Goal: Book appointment/travel/reservation

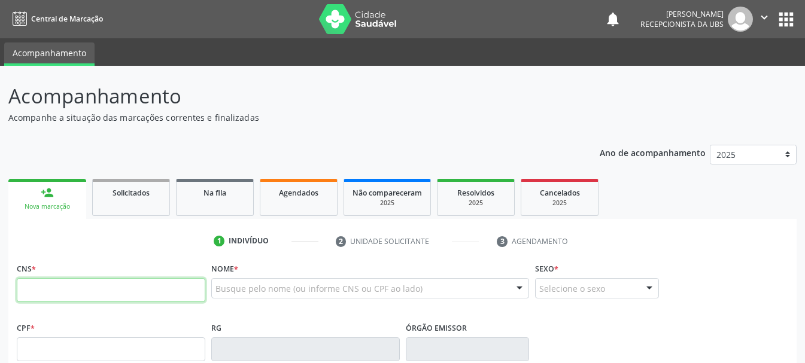
click at [66, 296] on input "text" at bounding box center [111, 290] width 188 height 24
click at [62, 288] on input "165 5209 4140 004" at bounding box center [111, 290] width 188 height 24
click at [45, 289] on input "165 5209 4140 004" at bounding box center [111, 290] width 188 height 24
drag, startPoint x: 118, startPoint y: 287, endPoint x: 0, endPoint y: 291, distance: 118.5
click at [0, 291] on div "Acompanhamento Acompanhe a situação das marcações correntes e finalizadas Relat…" at bounding box center [402, 357] width 805 height 583
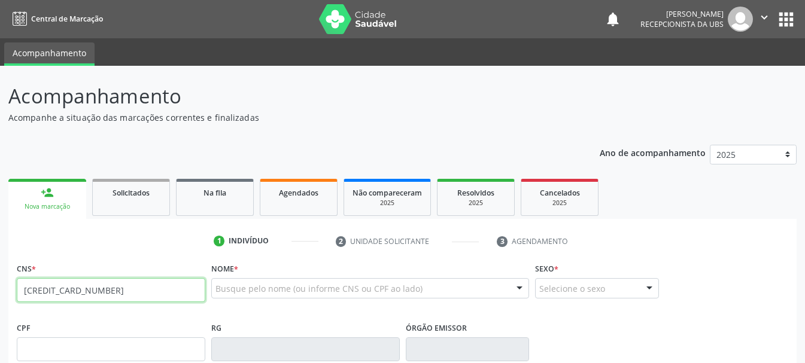
type input "[CREDIT_CARD_NUMBER]"
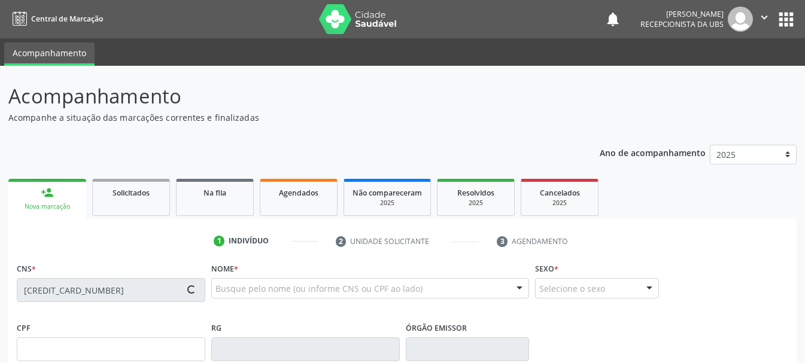
type input "014.111.754-09"
type input "[DATE]"
type input "[PERSON_NAME]"
type input "[PHONE_NUMBER]"
type input "418.418.834-68"
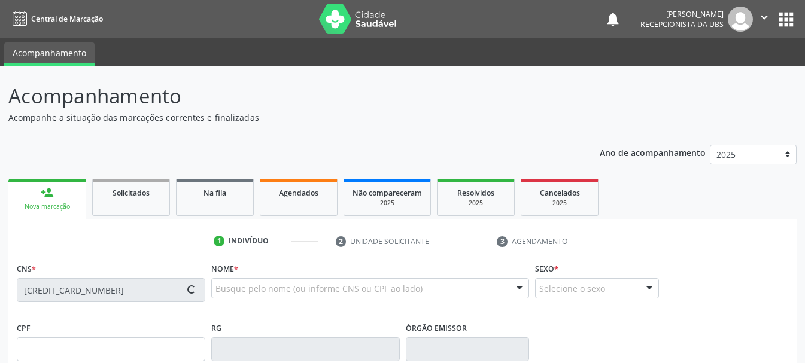
type input "215"
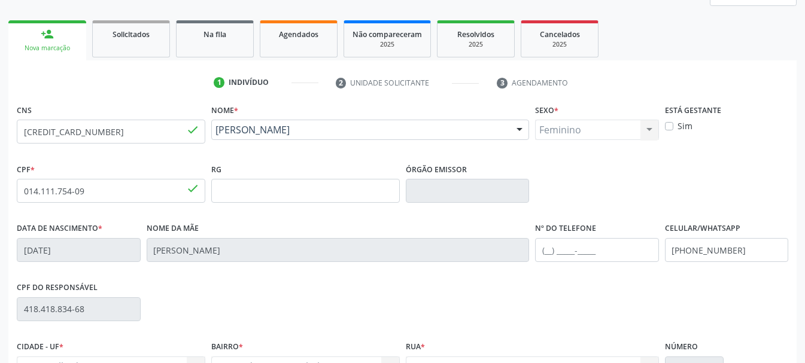
scroll to position [179, 0]
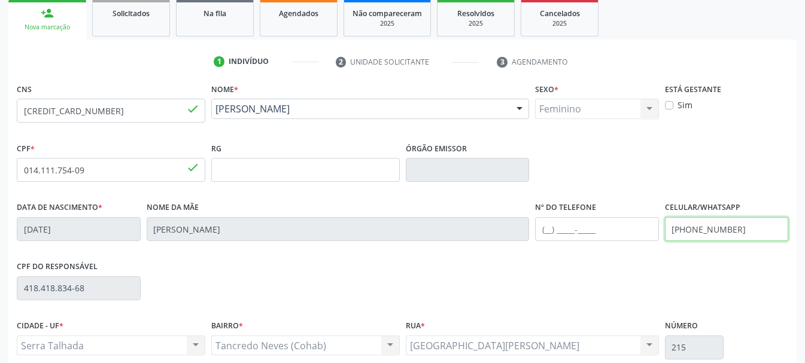
drag, startPoint x: 751, startPoint y: 228, endPoint x: 541, endPoint y: 226, distance: 209.4
click at [541, 227] on div "Data de nascimento * [DATE] Nome da mãe [PERSON_NAME] Nº do Telefone Celular/Wh…" at bounding box center [402, 228] width 777 height 59
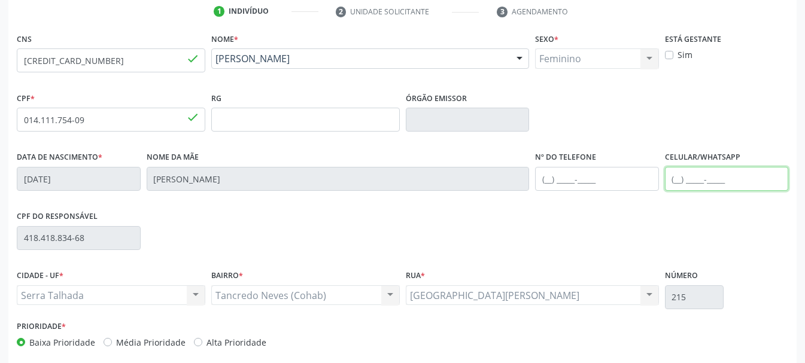
scroll to position [285, 0]
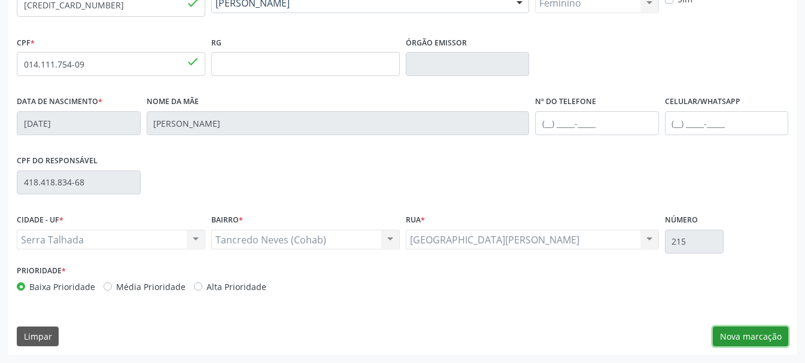
click at [762, 331] on button "Nova marcação" at bounding box center [750, 337] width 75 height 20
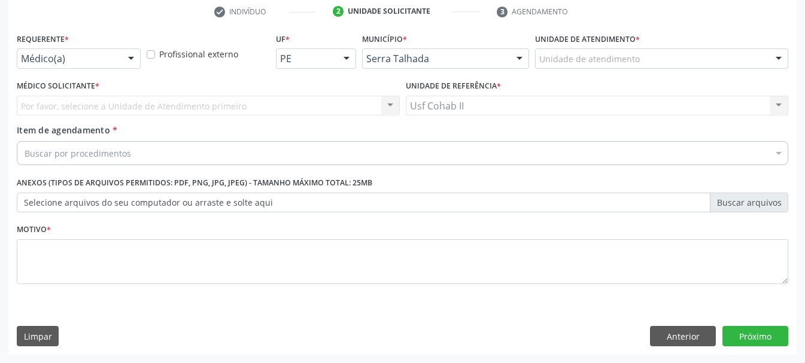
scroll to position [230, 0]
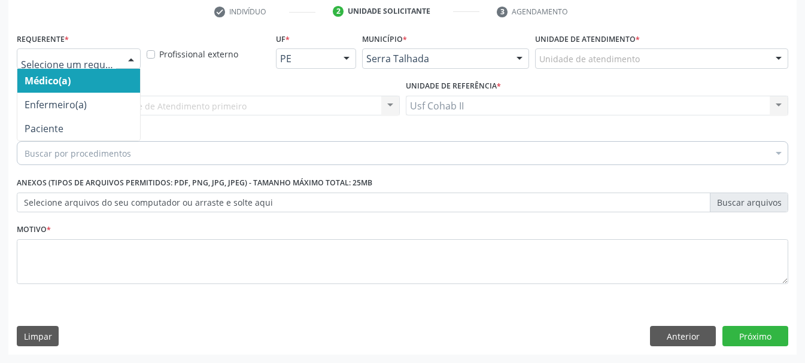
click at [132, 61] on div at bounding box center [131, 59] width 18 height 20
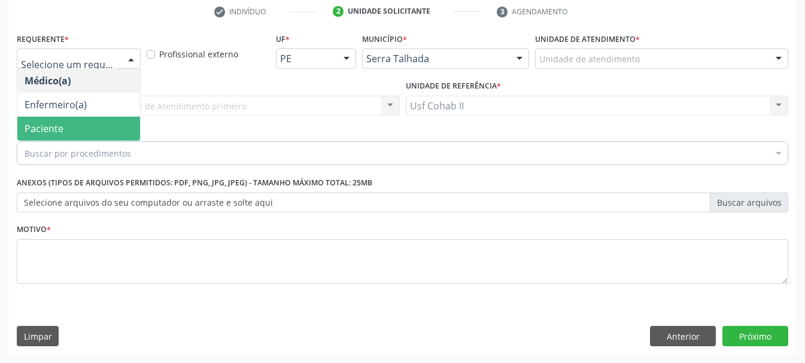
click at [68, 132] on span "Paciente" at bounding box center [78, 129] width 123 height 24
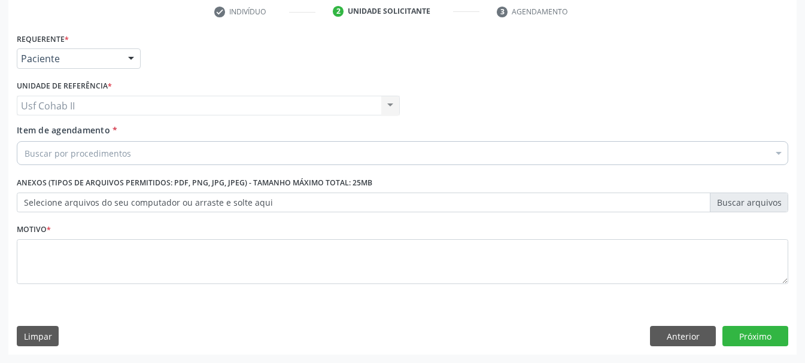
click at [84, 162] on div "Buscar por procedimentos" at bounding box center [402, 153] width 771 height 24
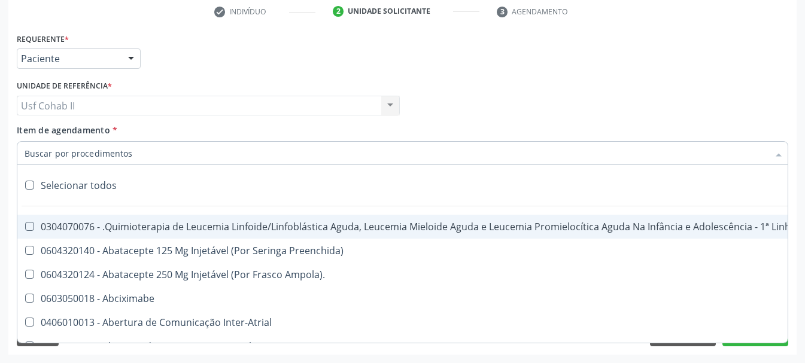
click at [81, 154] on input "Item de agendamento *" at bounding box center [397, 153] width 744 height 24
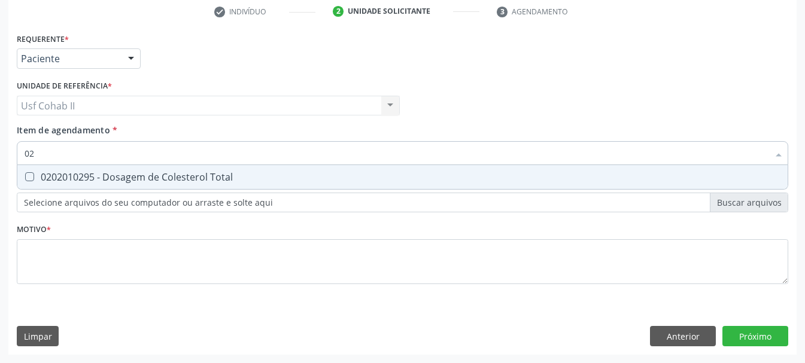
type input "0"
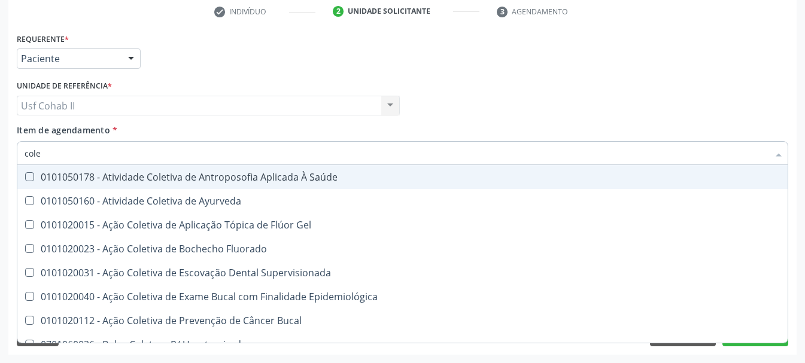
type input "coles"
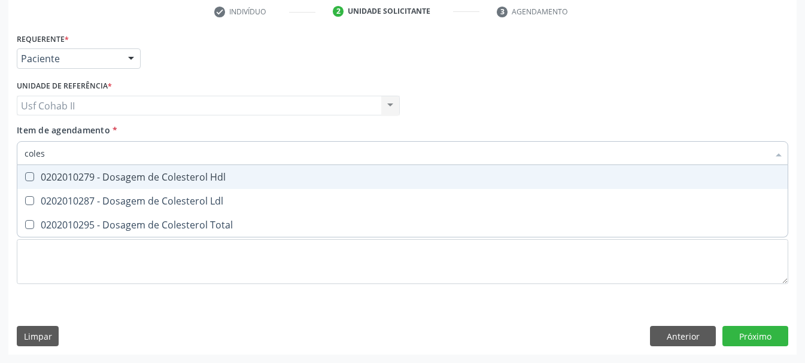
click at [198, 179] on div "0202010279 - Dosagem de Colesterol Hdl" at bounding box center [403, 177] width 756 height 10
checkbox Hdl "true"
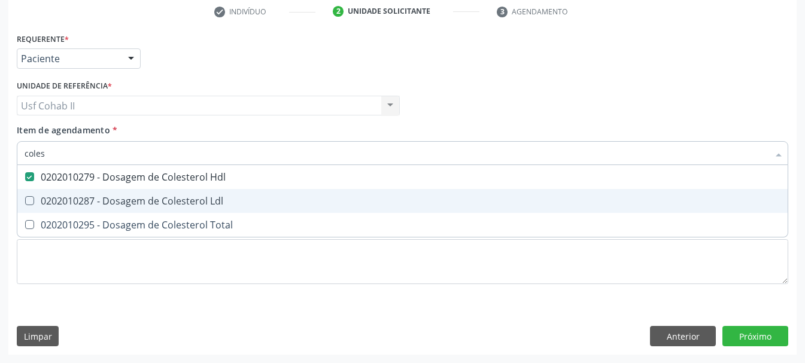
click at [186, 202] on div "0202010287 - Dosagem de Colesterol Ldl" at bounding box center [403, 201] width 756 height 10
checkbox Ldl "true"
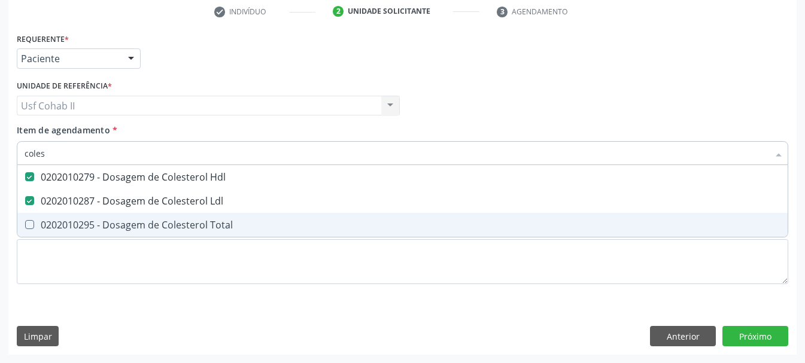
click at [171, 230] on div "0202010295 - Dosagem de Colesterol Total" at bounding box center [403, 225] width 756 height 10
checkbox Total "true"
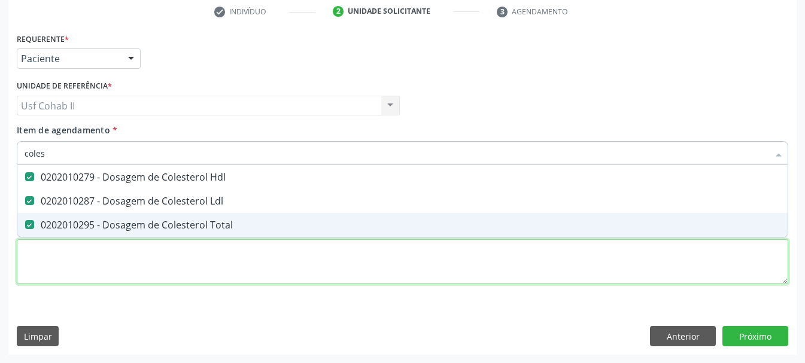
click at [140, 257] on div "Requerente * Paciente Médico(a) Enfermeiro(a) Paciente Nenhum resultado encontr…" at bounding box center [402, 165] width 771 height 271
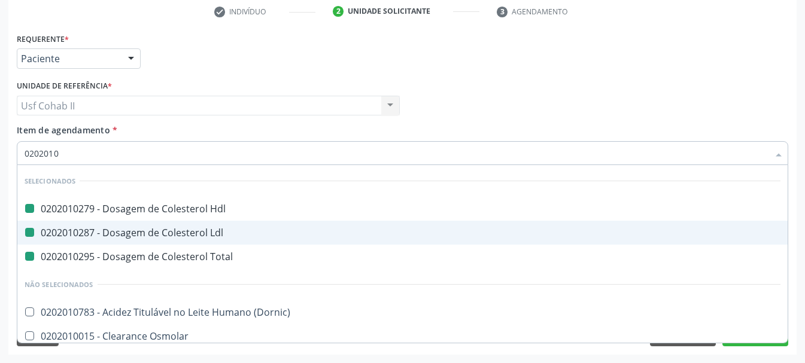
type input "02020103"
checkbox Hdl "false"
checkbox Ldl "false"
checkbox Total "false"
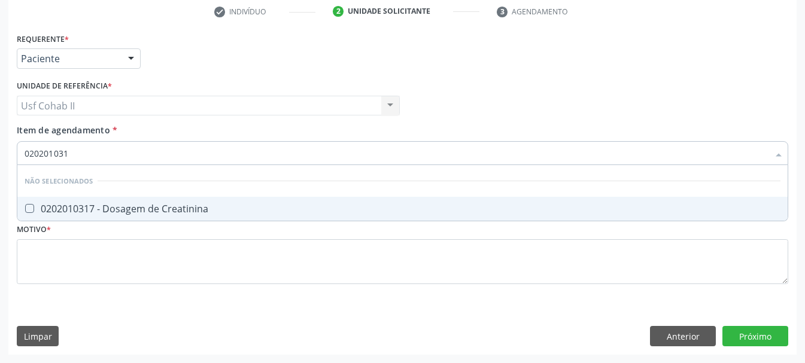
type input "0202010317"
click at [162, 205] on div "0202010317 - Dosagem de Creatinina" at bounding box center [403, 209] width 756 height 10
checkbox Creatinina "true"
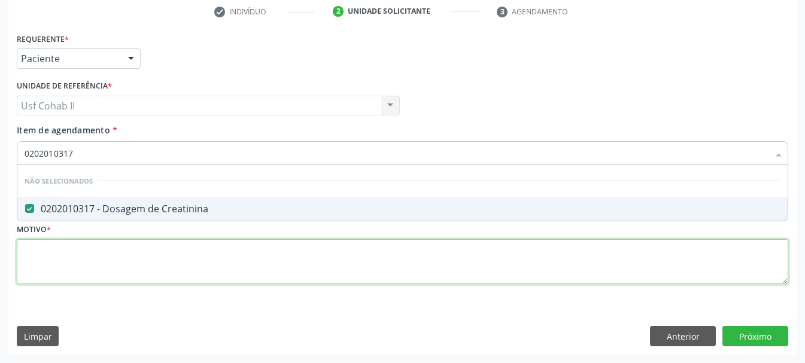
click at [110, 254] on div "Requerente * Paciente Médico(a) Enfermeiro(a) Paciente Nenhum resultado encontr…" at bounding box center [402, 165] width 771 height 271
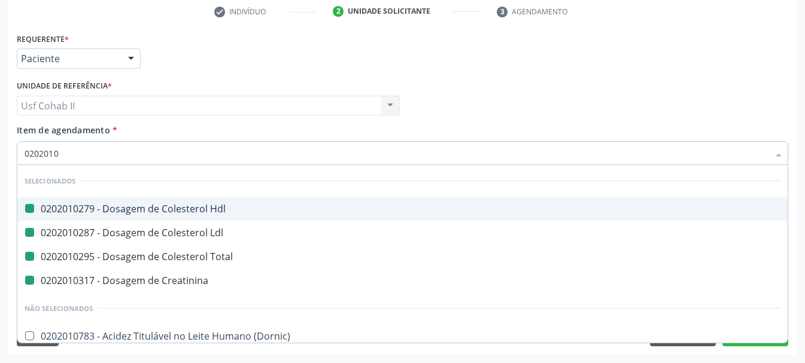
type input "02020106"
checkbox Hdl "false"
checkbox Ldl "false"
checkbox Total "false"
checkbox Creatinina "false"
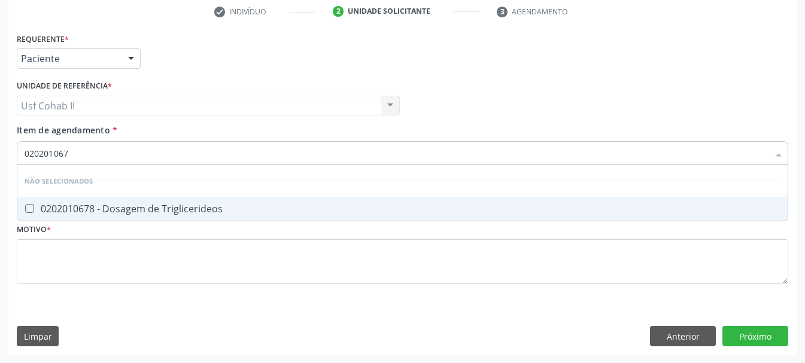
type input "0202010678"
click at [152, 204] on div "0202010678 - Dosagem de Triglicerideos" at bounding box center [403, 209] width 756 height 10
checkbox Triglicerideos "true"
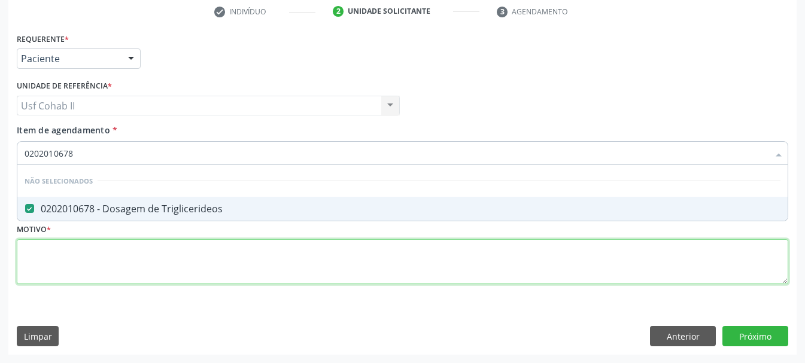
click at [132, 263] on div "Requerente * Paciente Médico(a) Enfermeiro(a) Paciente Nenhum resultado encontr…" at bounding box center [402, 165] width 771 height 271
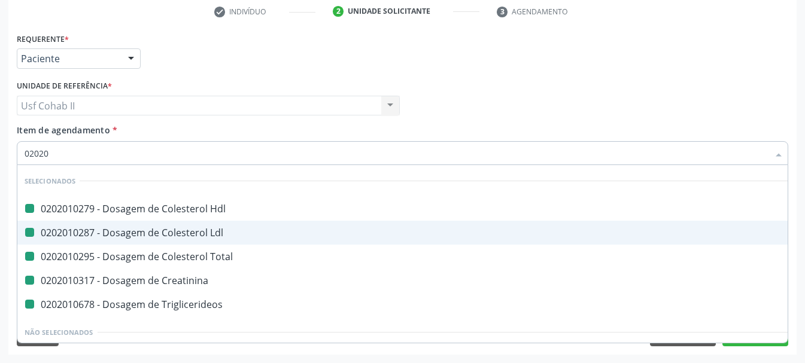
type input "020205"
checkbox Hdl "false"
checkbox Ldl "false"
checkbox Total "false"
checkbox Creatinina "false"
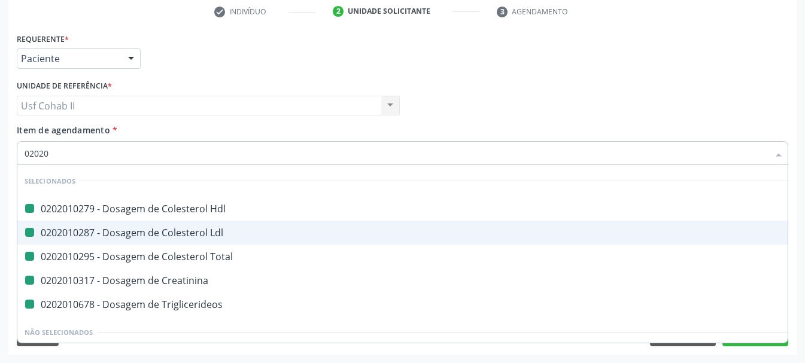
checkbox Triglicerideos "false"
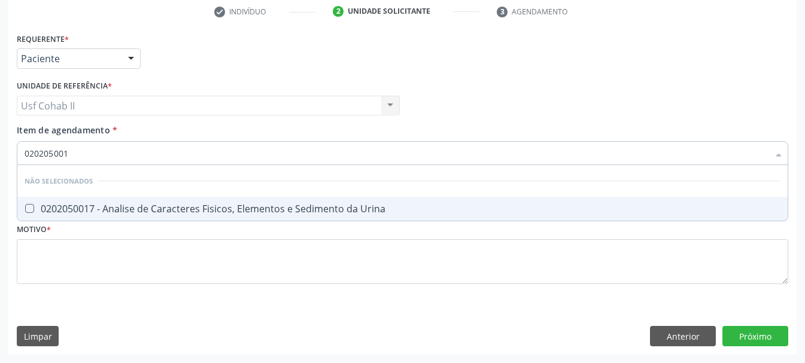
type input "0202050017"
click at [111, 211] on div "0202050017 - Analise de Caracteres Fisicos, Elementos e Sedimento da Urina" at bounding box center [403, 209] width 756 height 10
checkbox Urina "true"
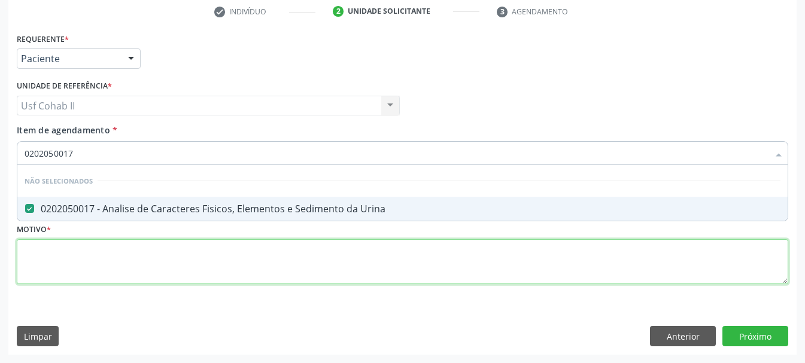
click at [99, 260] on div "Requerente * Paciente Médico(a) Enfermeiro(a) Paciente Nenhum resultado encontr…" at bounding box center [402, 165] width 771 height 271
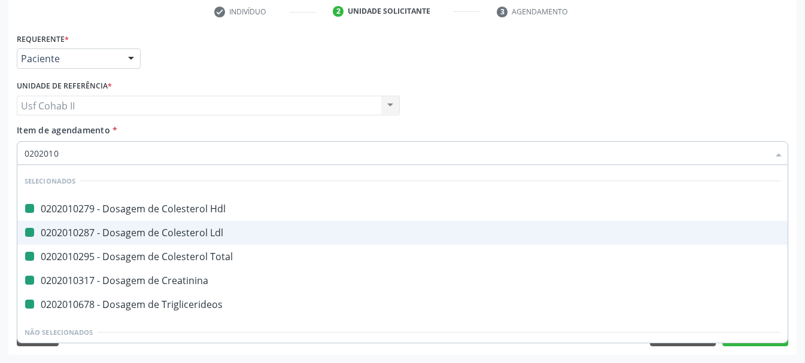
type input "02020104"
checkbox Hdl "false"
checkbox Ldl "false"
checkbox Total "false"
checkbox Creatinina "false"
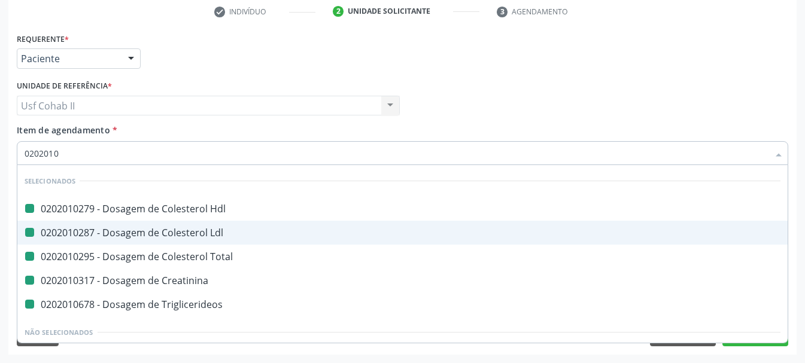
checkbox Triglicerideos "false"
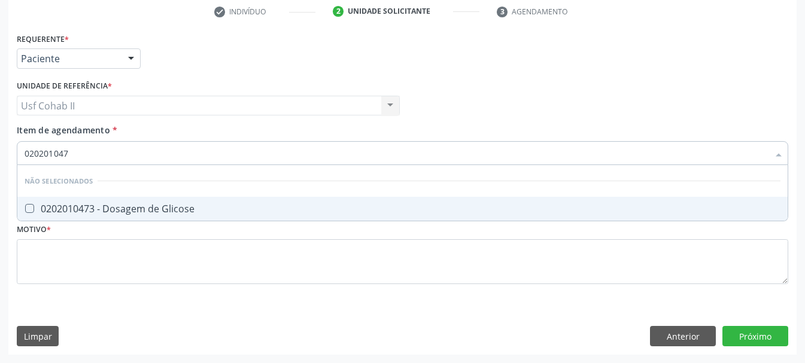
type input "0202010473"
click at [134, 211] on div "0202010473 - Dosagem de Glicose" at bounding box center [403, 209] width 756 height 10
checkbox Glicose "true"
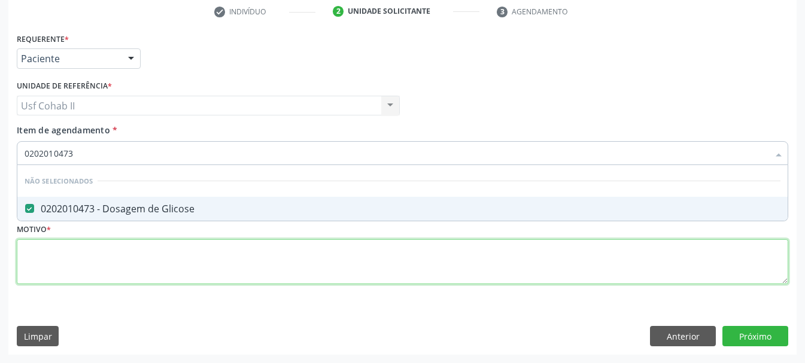
click at [126, 267] on div "Requerente * Paciente Médico(a) Enfermeiro(a) Paciente Nenhum resultado encontr…" at bounding box center [402, 165] width 771 height 271
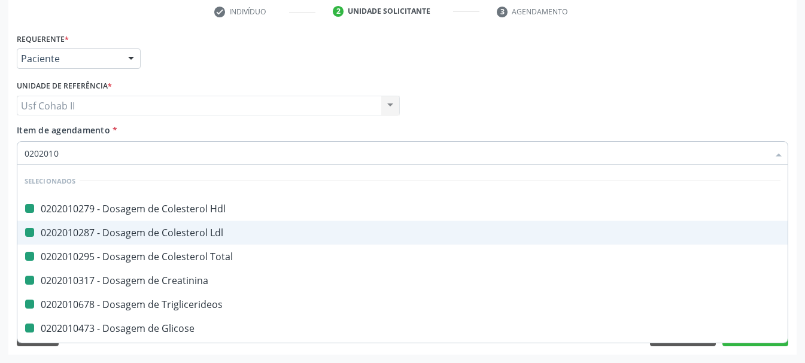
type input "02020105"
checkbox Hdl "false"
checkbox Ldl "false"
checkbox Total "false"
checkbox Creatinina "false"
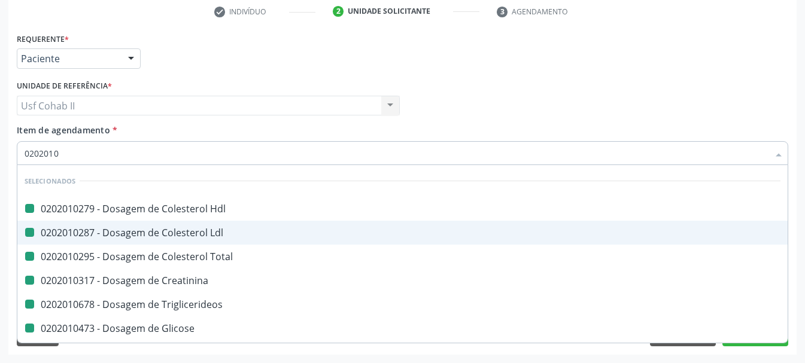
checkbox Triglicerideos "false"
checkbox Glicose "false"
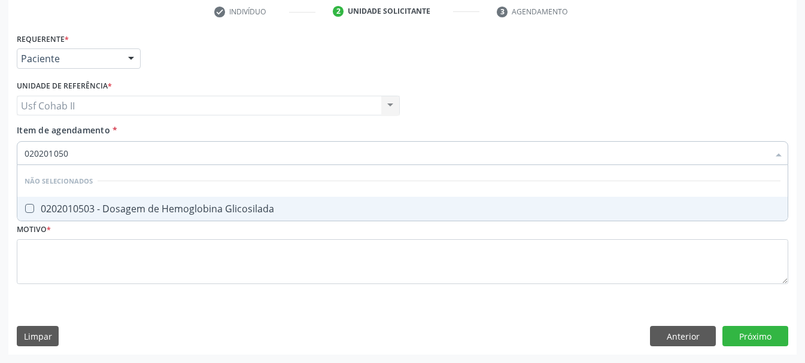
type input "0202010503"
click at [180, 211] on div "0202010503 - Dosagem de Hemoglobina Glicosilada" at bounding box center [403, 209] width 756 height 10
checkbox Glicosilada "true"
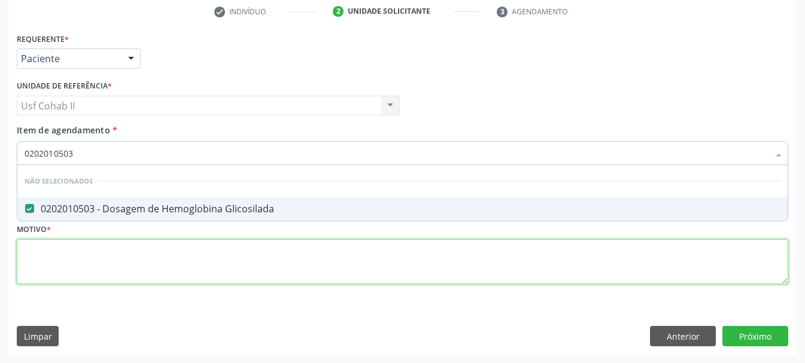
click at [136, 257] on div "Requerente * Paciente Médico(a) Enfermeiro(a) Paciente Nenhum resultado encontr…" at bounding box center [402, 165] width 771 height 271
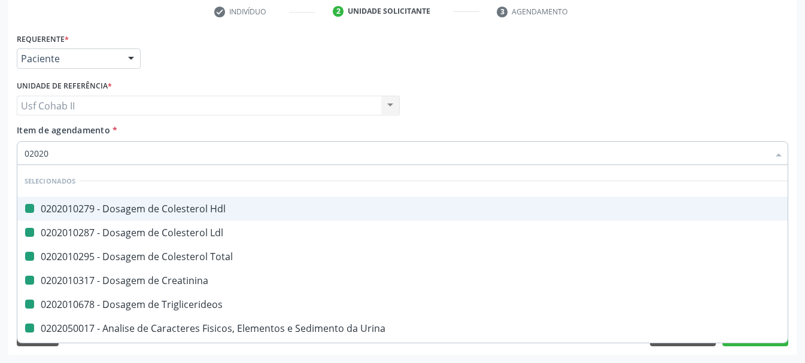
type input "020202"
checkbox Hdl "false"
checkbox Ldl "false"
checkbox Total "false"
checkbox Creatinina "false"
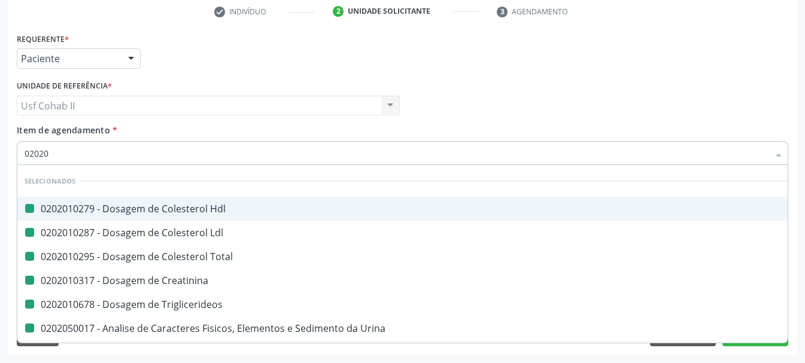
checkbox Triglicerideos "false"
checkbox Urina "false"
checkbox Glicose "false"
checkbox Glicosilada "false"
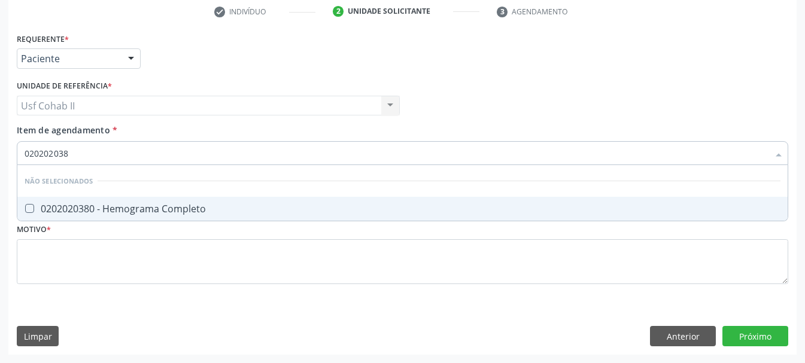
type input "0202020380"
click at [172, 206] on div "0202020380 - Hemograma Completo" at bounding box center [403, 209] width 756 height 10
checkbox Completo "true"
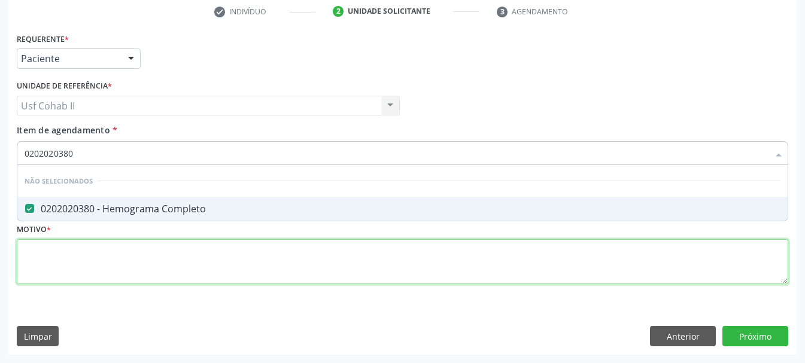
click at [118, 260] on div "Requerente * Paciente Médico(a) Enfermeiro(a) Paciente Nenhum resultado encontr…" at bounding box center [402, 165] width 771 height 271
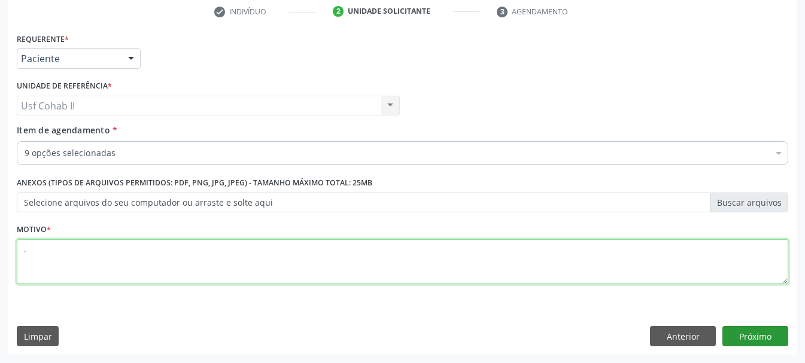
type textarea "."
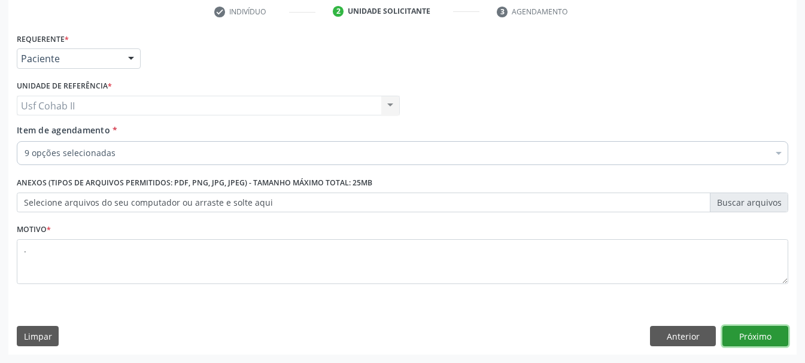
click at [744, 334] on button "Próximo" at bounding box center [755, 336] width 66 height 20
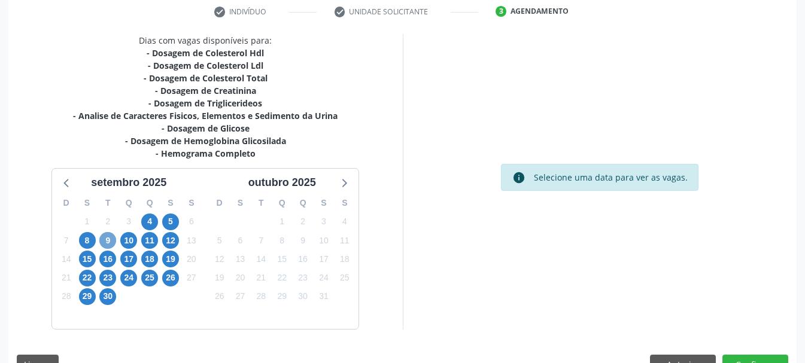
click at [110, 242] on span "9" at bounding box center [107, 240] width 17 height 17
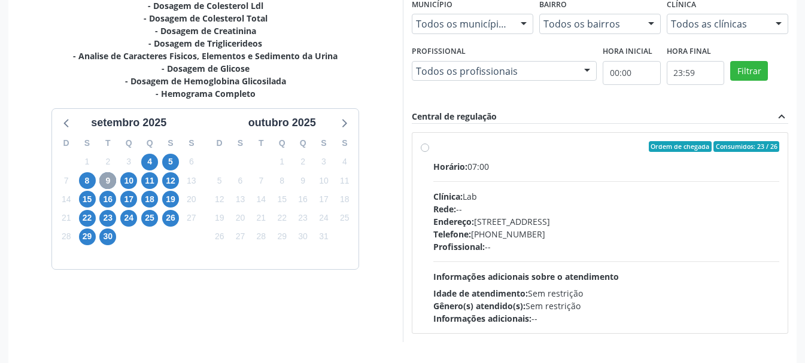
scroll to position [330, 0]
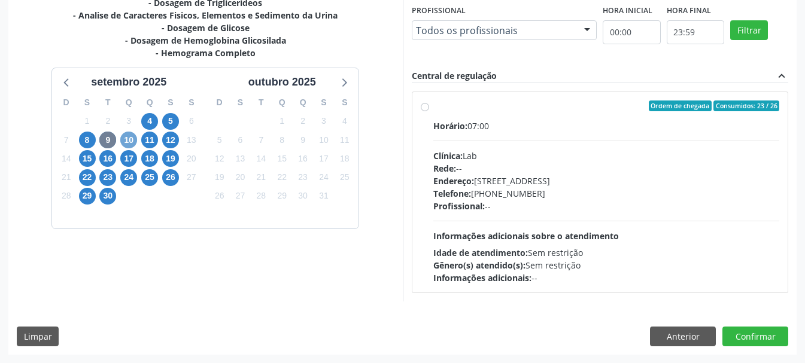
click at [126, 138] on span "10" at bounding box center [128, 140] width 17 height 17
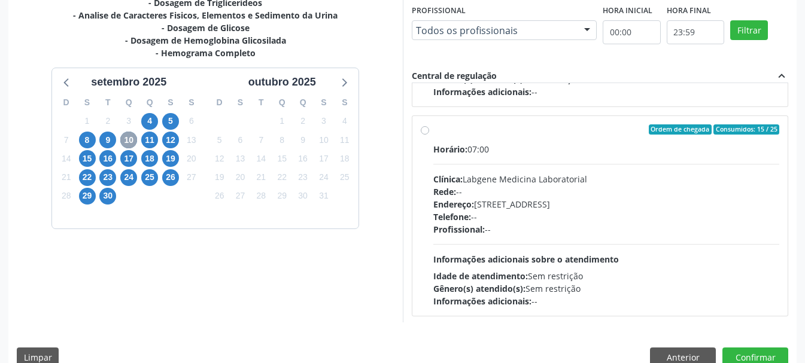
scroll to position [608, 0]
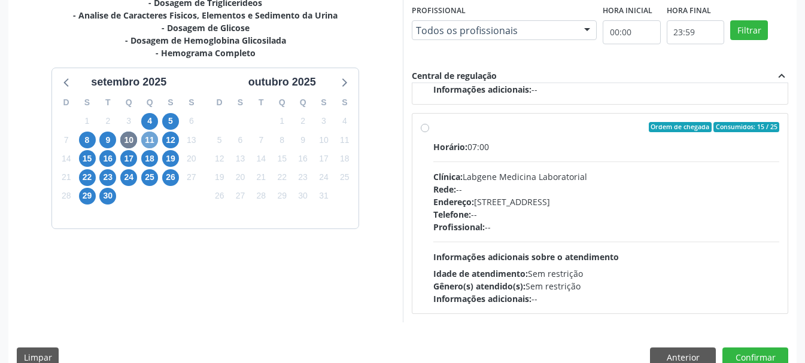
click at [148, 140] on span "11" at bounding box center [149, 140] width 17 height 17
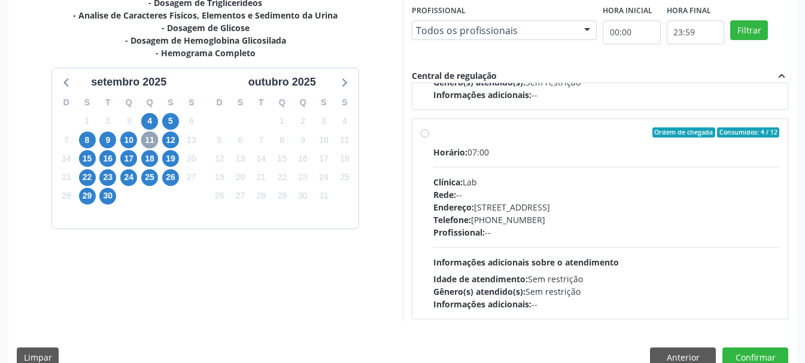
scroll to position [188, 0]
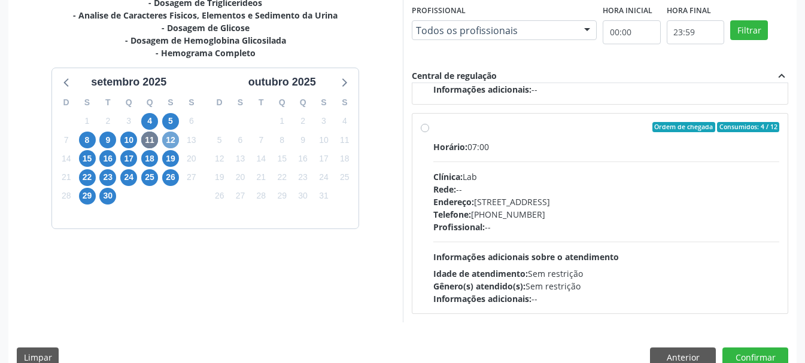
click at [172, 141] on span "12" at bounding box center [170, 140] width 17 height 17
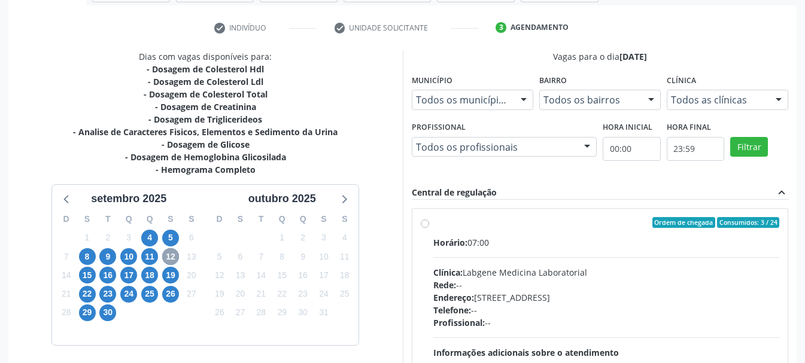
scroll to position [270, 0]
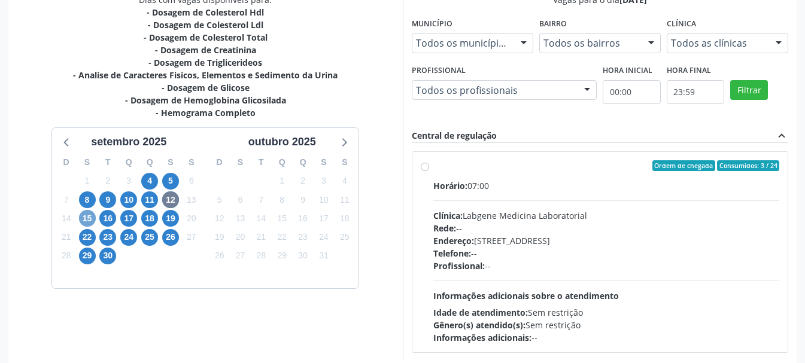
click at [87, 220] on span "15" at bounding box center [87, 218] width 17 height 17
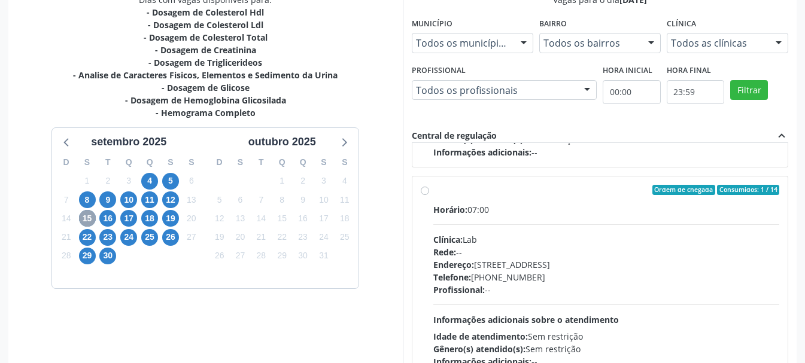
scroll to position [608, 0]
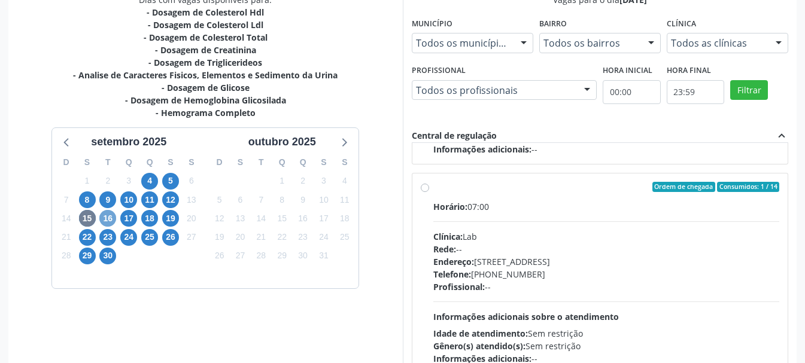
click at [104, 221] on span "16" at bounding box center [107, 218] width 17 height 17
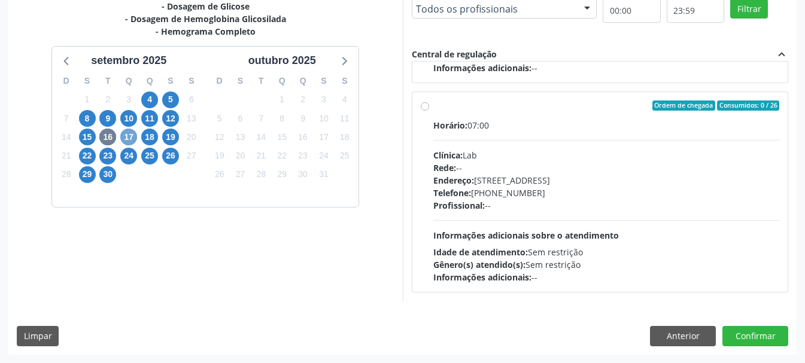
click at [126, 136] on span "17" at bounding box center [128, 137] width 17 height 17
click at [143, 136] on span "18" at bounding box center [149, 137] width 17 height 17
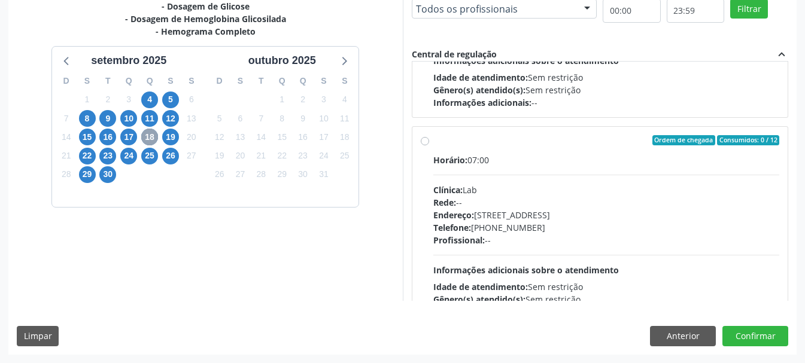
scroll to position [188, 0]
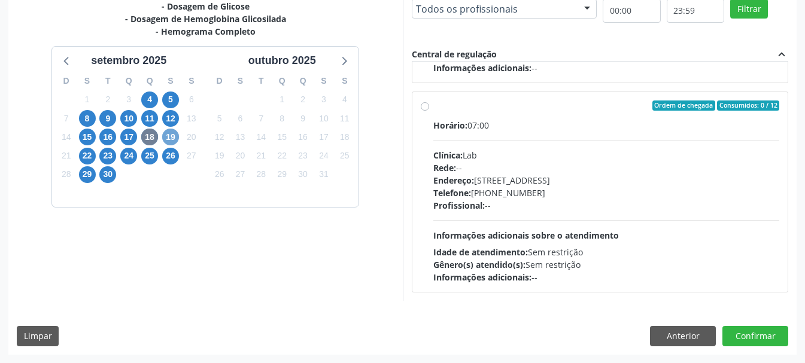
click at [165, 140] on span "19" at bounding box center [170, 137] width 17 height 17
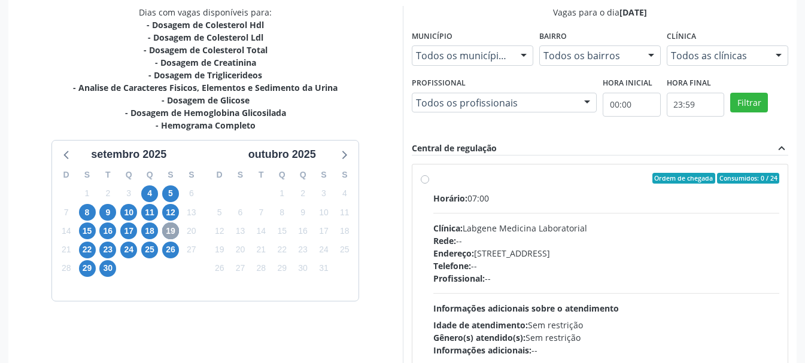
scroll to position [330, 0]
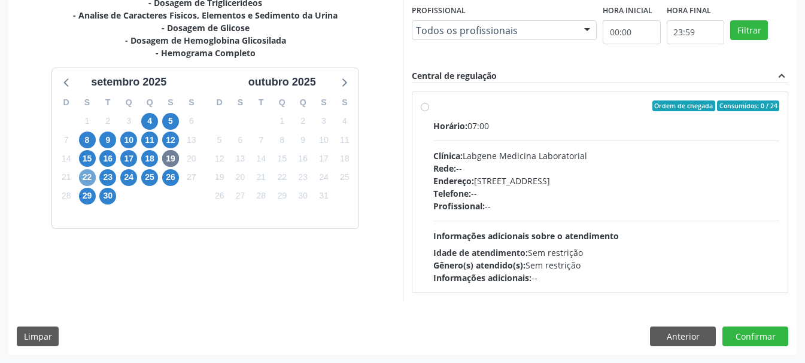
click at [86, 179] on span "22" at bounding box center [87, 177] width 17 height 17
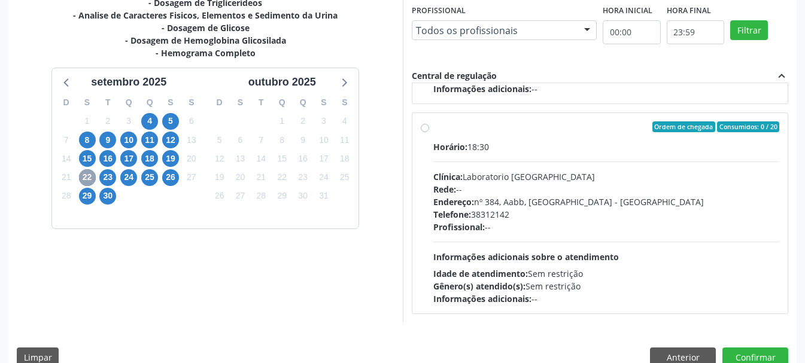
scroll to position [352, 0]
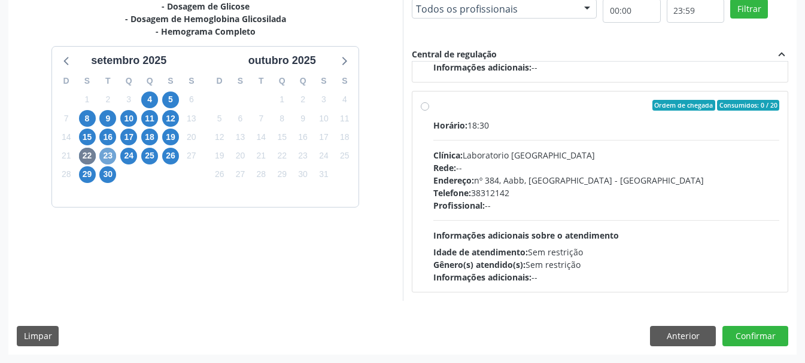
click at [111, 159] on span "23" at bounding box center [107, 156] width 17 height 17
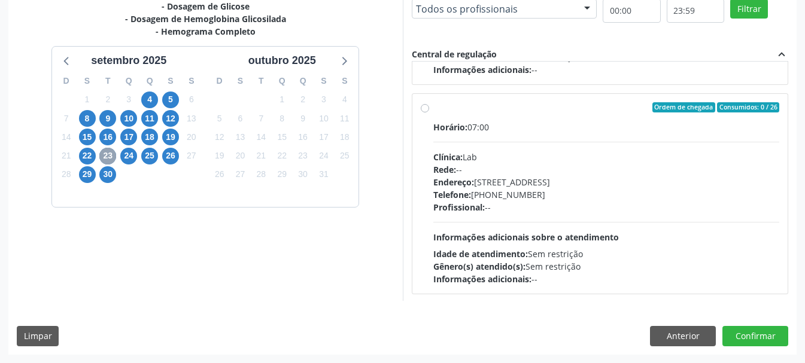
scroll to position [608, 0]
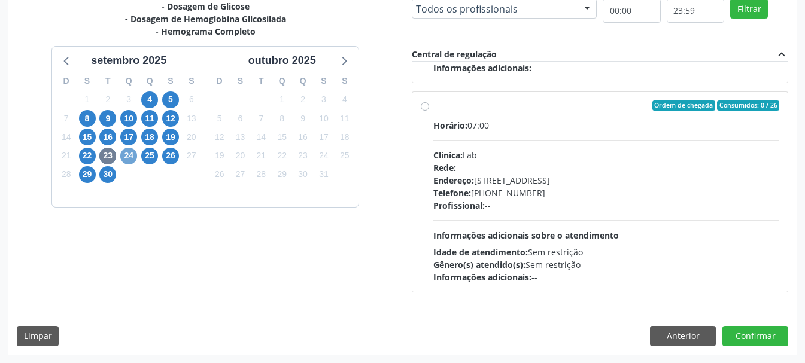
click at [130, 156] on span "24" at bounding box center [128, 156] width 17 height 17
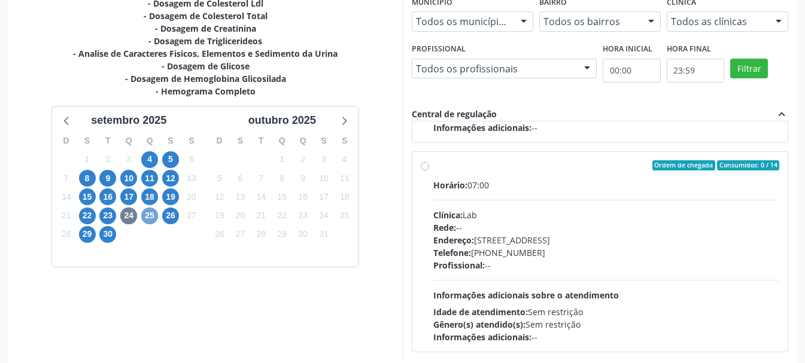
click at [154, 215] on span "25" at bounding box center [149, 216] width 17 height 17
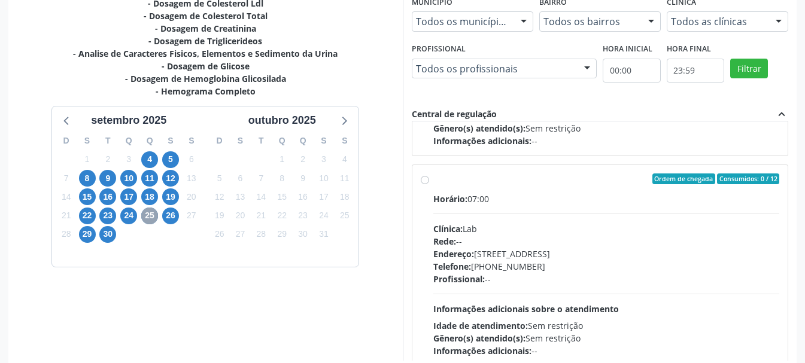
scroll to position [398, 0]
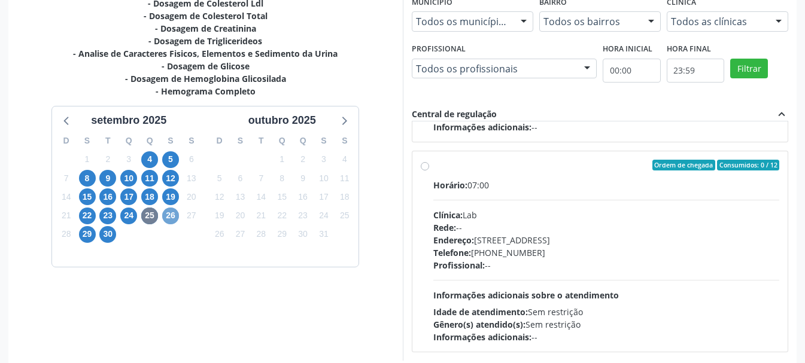
click at [172, 220] on span "26" at bounding box center [170, 216] width 17 height 17
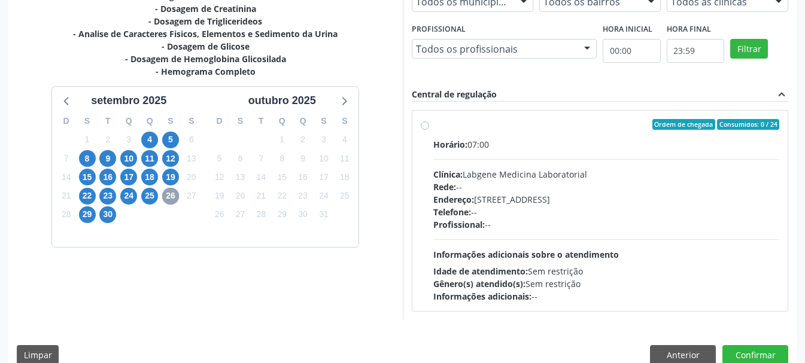
scroll to position [330, 0]
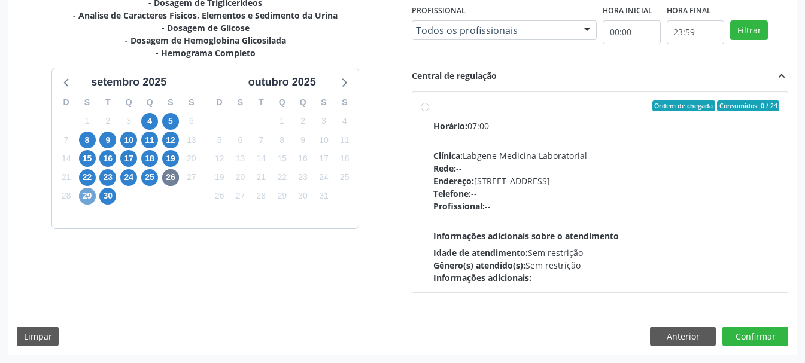
click at [84, 194] on span "29" at bounding box center [87, 196] width 17 height 17
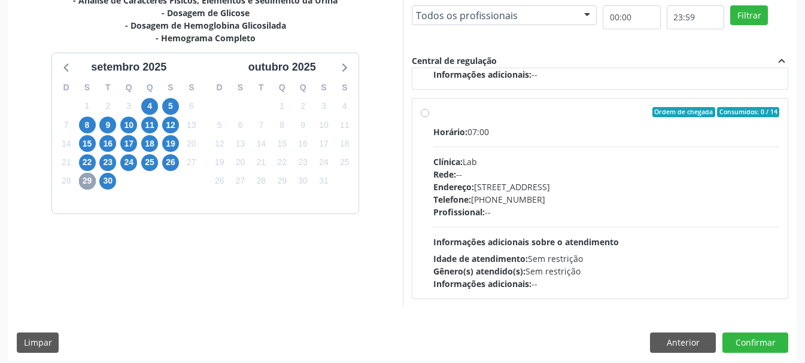
scroll to position [352, 0]
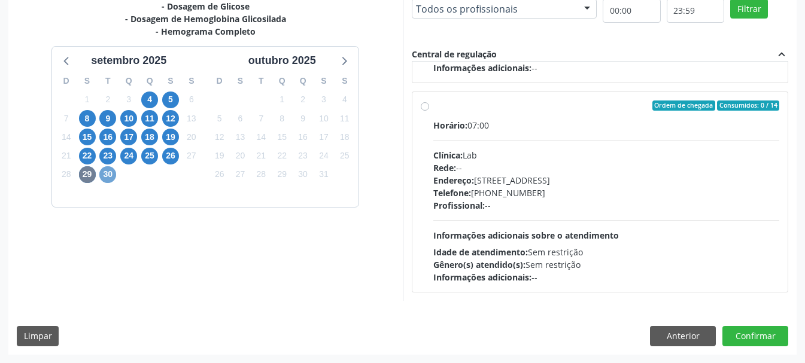
click at [109, 169] on span "30" at bounding box center [107, 174] width 17 height 17
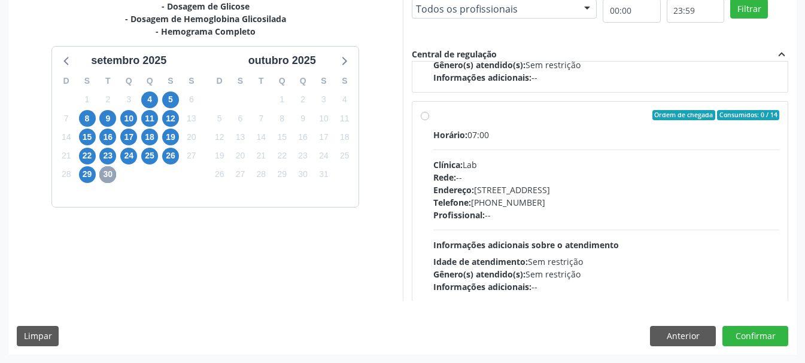
scroll to position [608, 0]
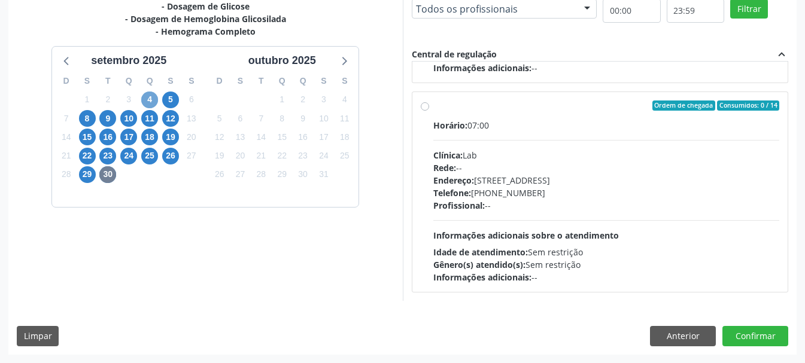
click at [154, 100] on span "4" at bounding box center [149, 100] width 17 height 17
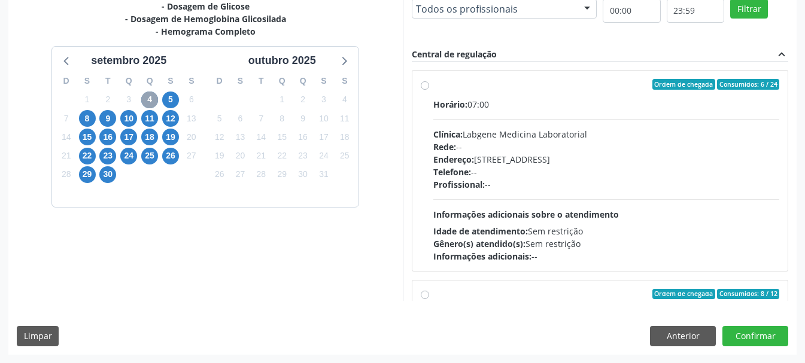
scroll to position [51, 0]
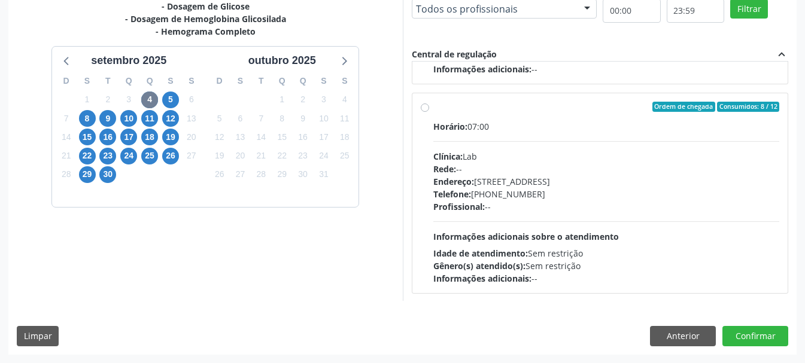
scroll to position [188, 0]
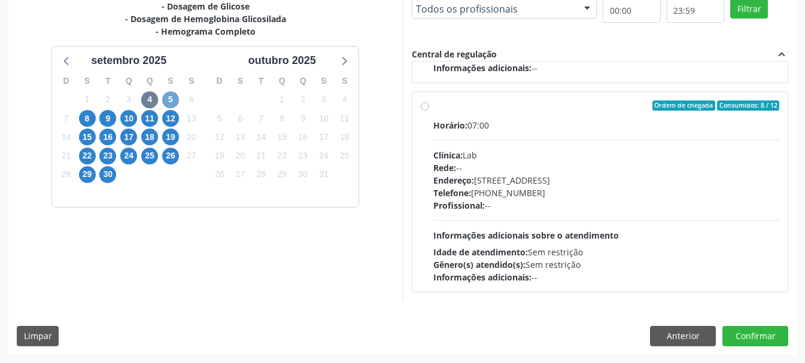
click at [170, 102] on span "5" at bounding box center [170, 100] width 17 height 17
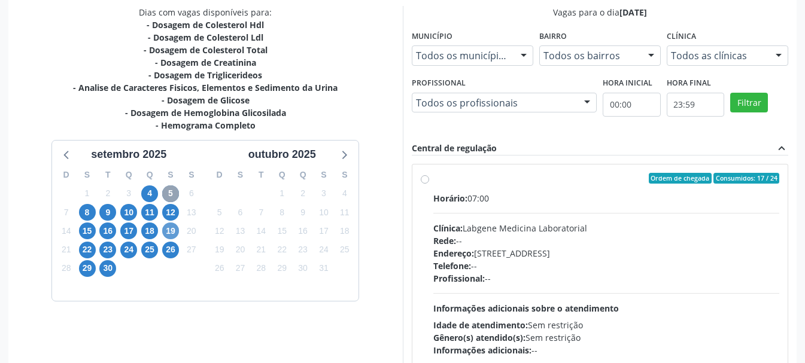
scroll to position [330, 0]
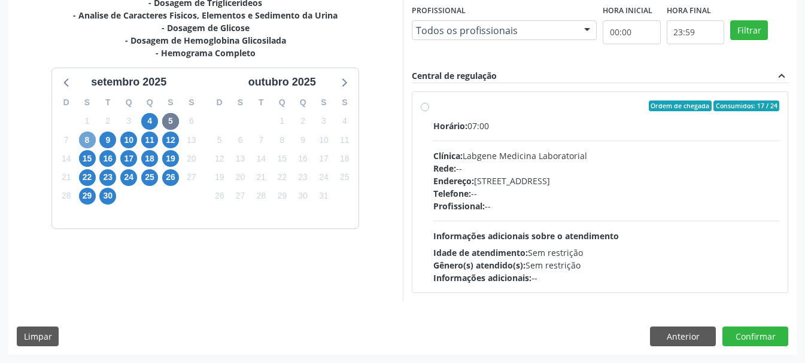
click at [90, 136] on span "8" at bounding box center [87, 140] width 17 height 17
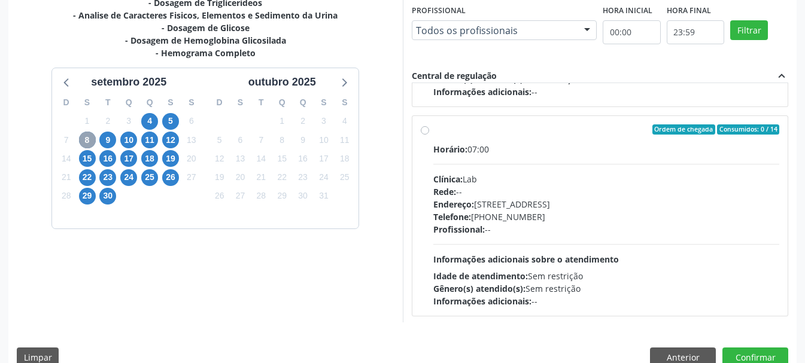
scroll to position [608, 0]
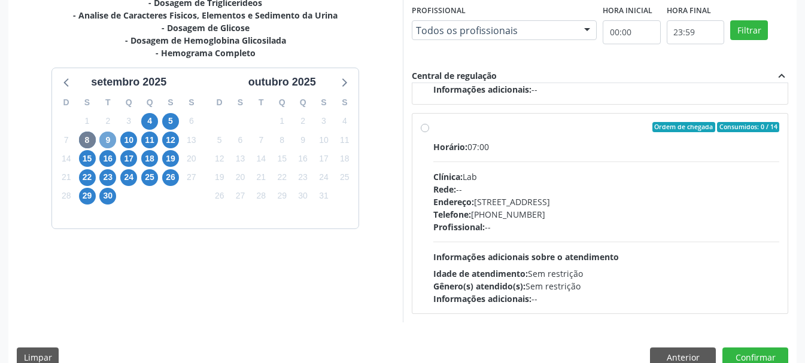
click at [110, 139] on span "9" at bounding box center [107, 140] width 17 height 17
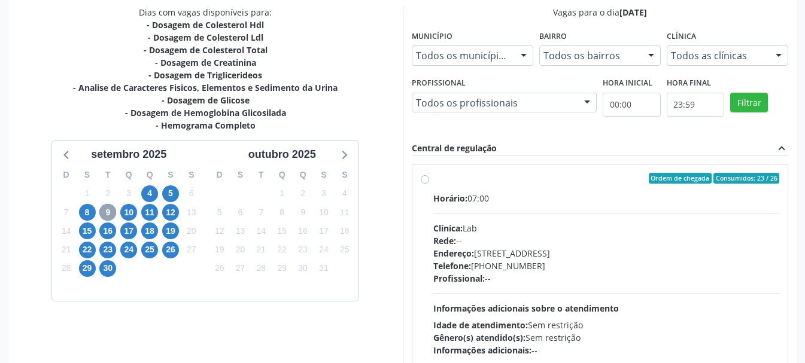
scroll to position [330, 0]
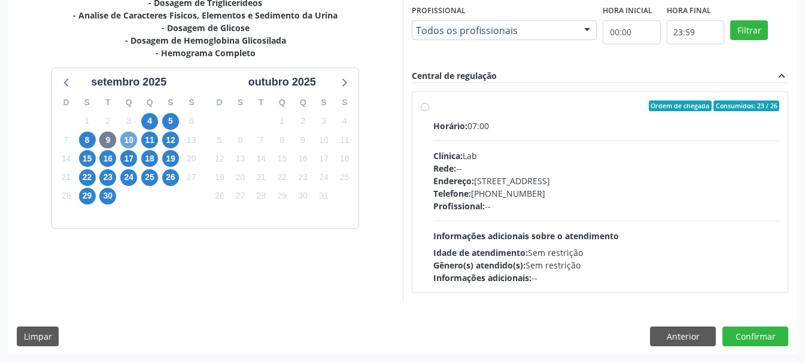
click at [133, 140] on span "10" at bounding box center [128, 140] width 17 height 17
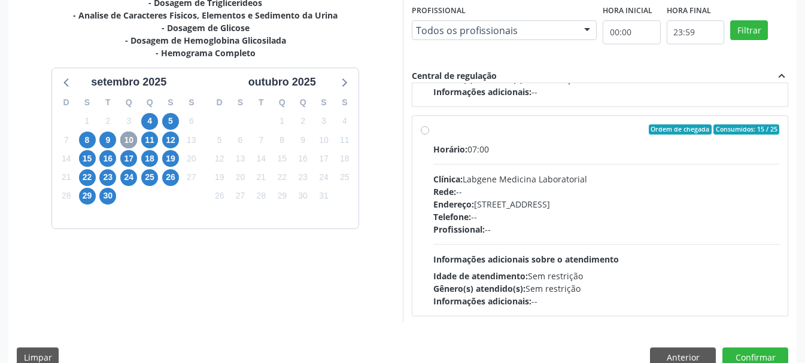
scroll to position [608, 0]
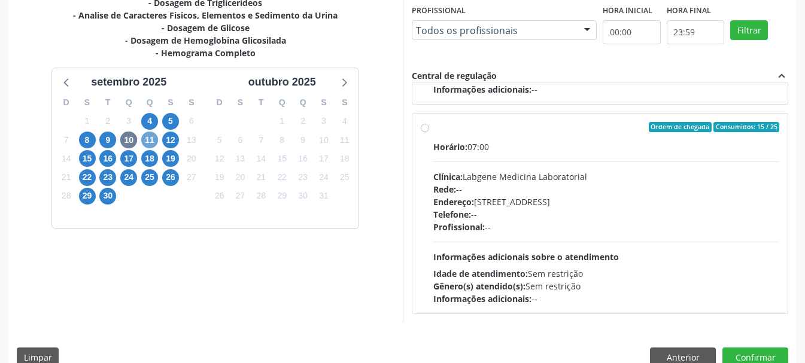
click at [153, 142] on span "11" at bounding box center [149, 140] width 17 height 17
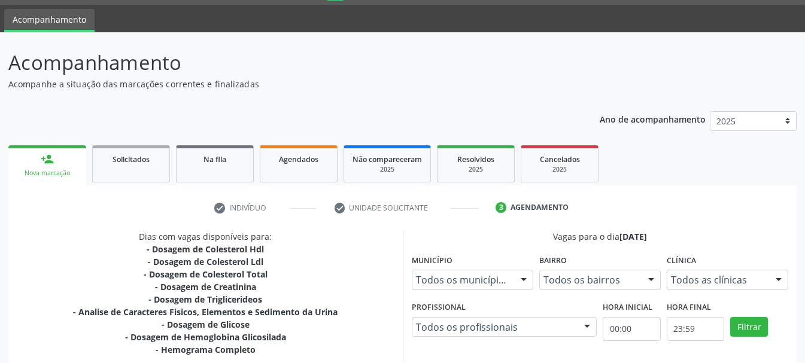
scroll to position [0, 0]
